Goal: Transaction & Acquisition: Subscribe to service/newsletter

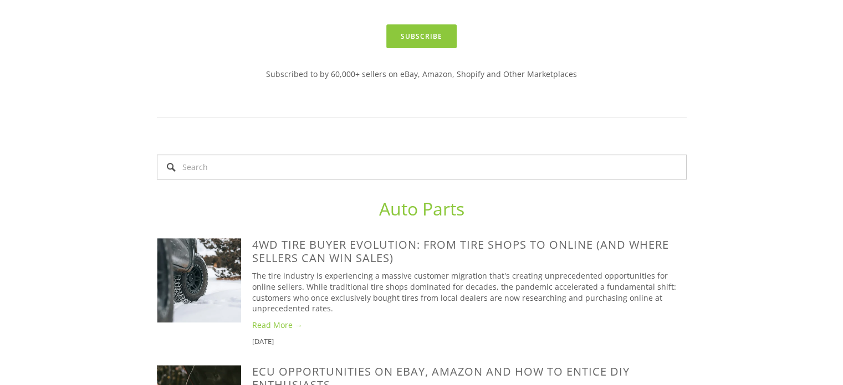
scroll to position [442, 0]
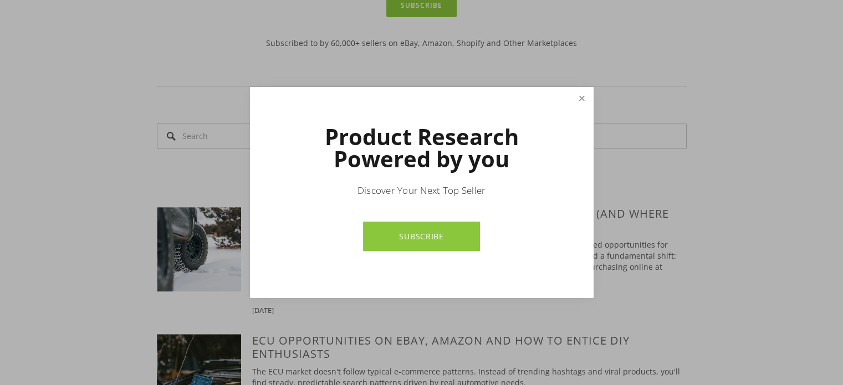
click at [579, 99] on link "Close" at bounding box center [581, 98] width 19 height 19
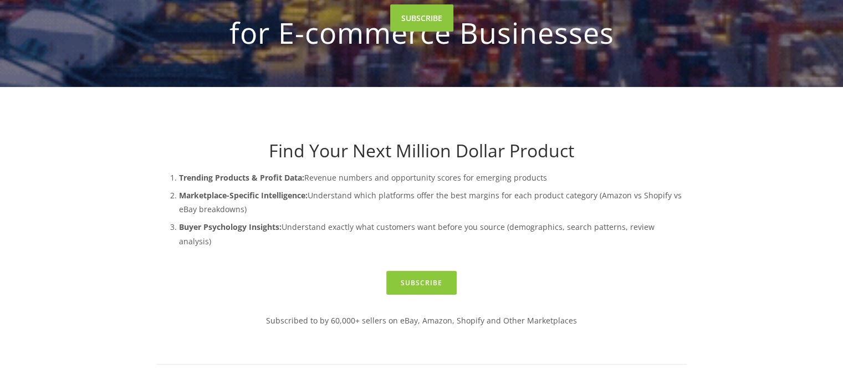
scroll to position [16, 0]
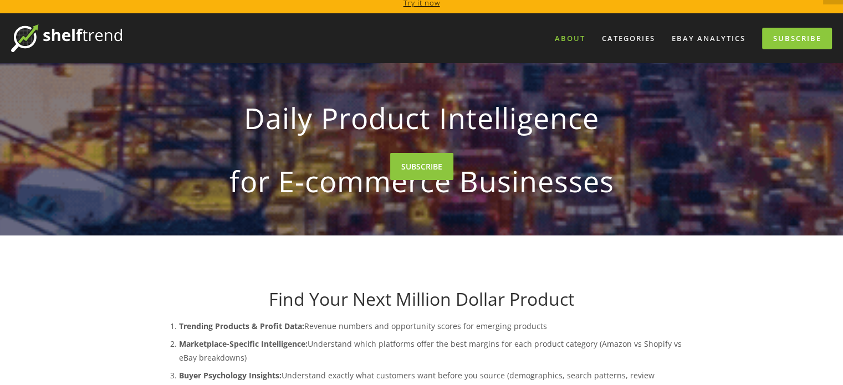
click at [567, 35] on link "About" at bounding box center [569, 38] width 45 height 18
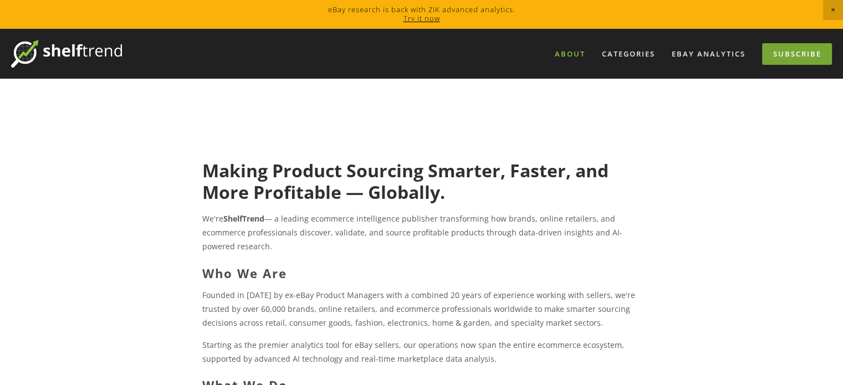
click at [801, 54] on link "Subscribe" at bounding box center [797, 54] width 70 height 22
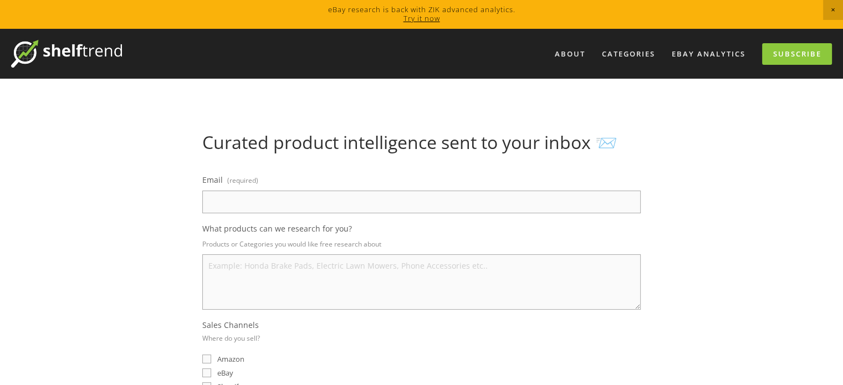
click at [443, 189] on label "Email (required)" at bounding box center [421, 181] width 438 height 18
click at [443, 191] on input "Email (required)" at bounding box center [421, 202] width 438 height 23
type input "s"
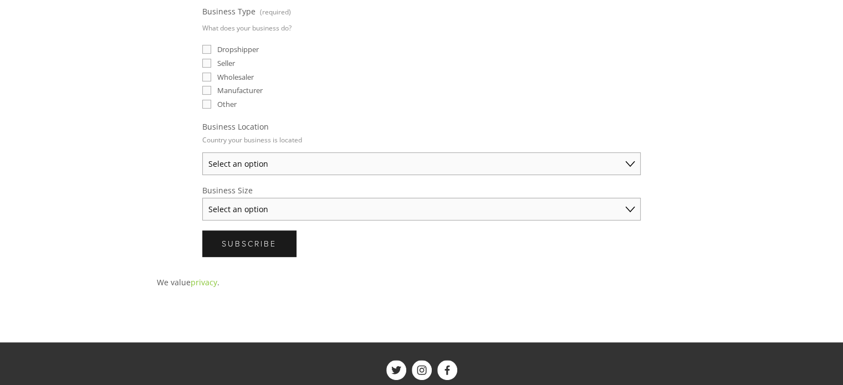
scroll to position [174, 0]
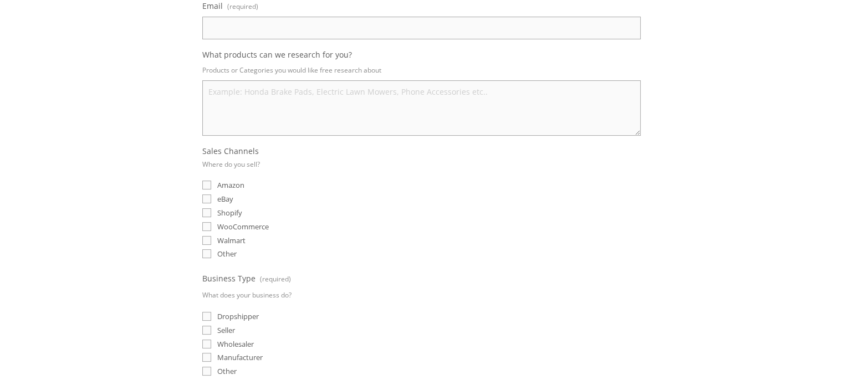
click at [731, 95] on div "About Categories Auto Parts Electronics Fashion Home & Garden" at bounding box center [421, 326] width 843 height 942
